Goal: Task Accomplishment & Management: Manage account settings

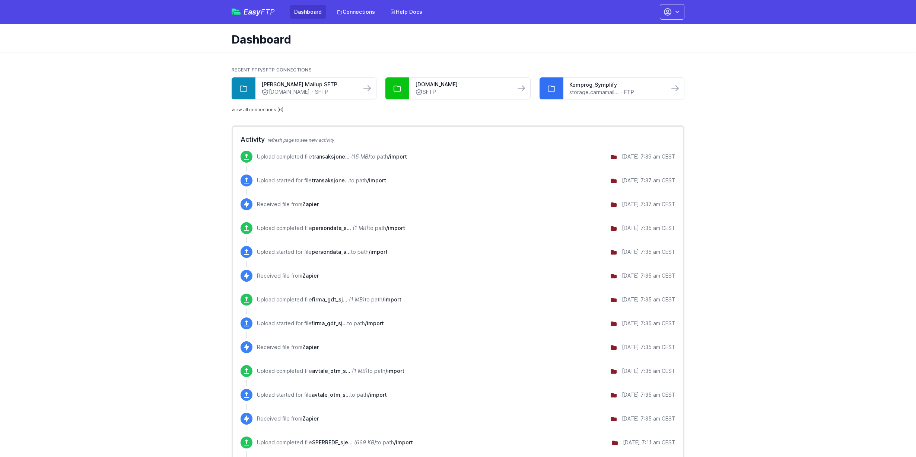
click at [359, 4] on div "Easy FTP Dashboard Connections Help Docs Account Settings Your Profile Contact …" at bounding box center [458, 12] width 453 height 24
click at [358, 9] on link "Connections" at bounding box center [355, 11] width 47 height 13
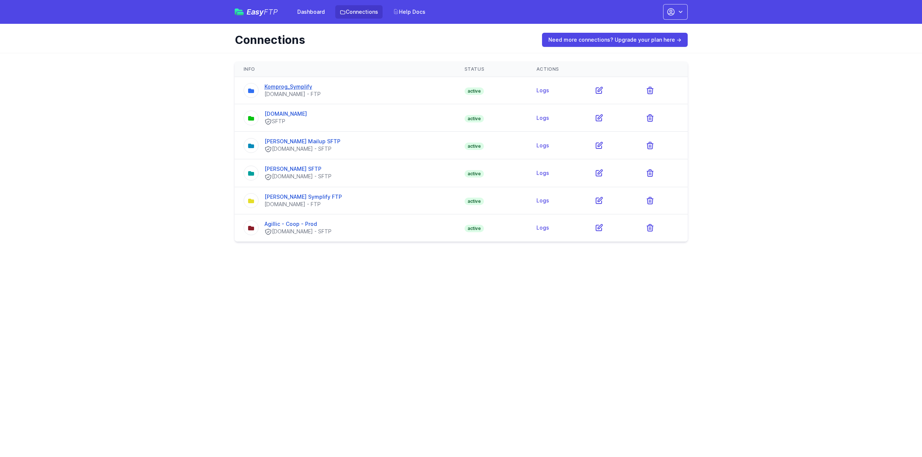
click at [292, 86] on link "Komprog_Symplify" at bounding box center [288, 86] width 48 height 6
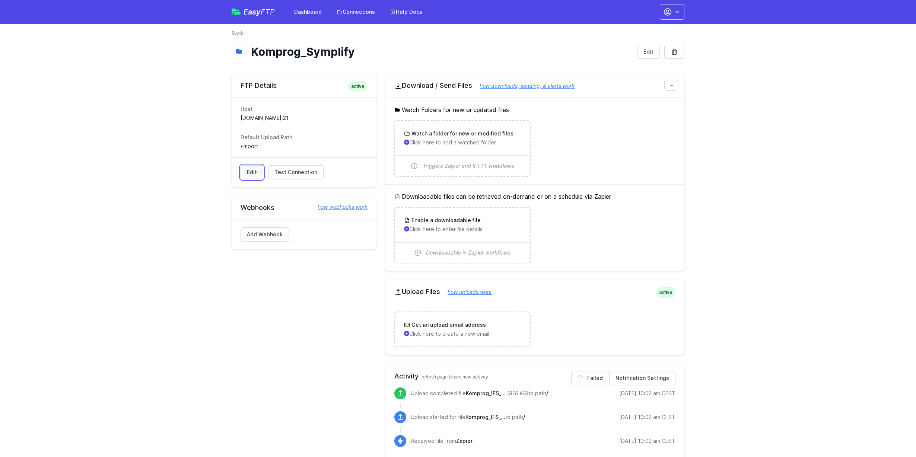
click at [246, 174] on link "Edit" at bounding box center [252, 172] width 23 height 14
click at [646, 57] on link "Edit" at bounding box center [648, 52] width 23 height 14
